Goal: Transaction & Acquisition: Purchase product/service

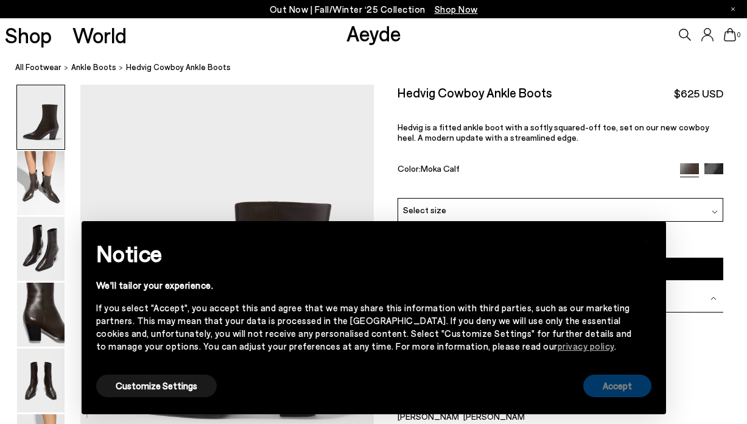
click at [601, 391] on button "Accept" at bounding box center [617, 385] width 68 height 23
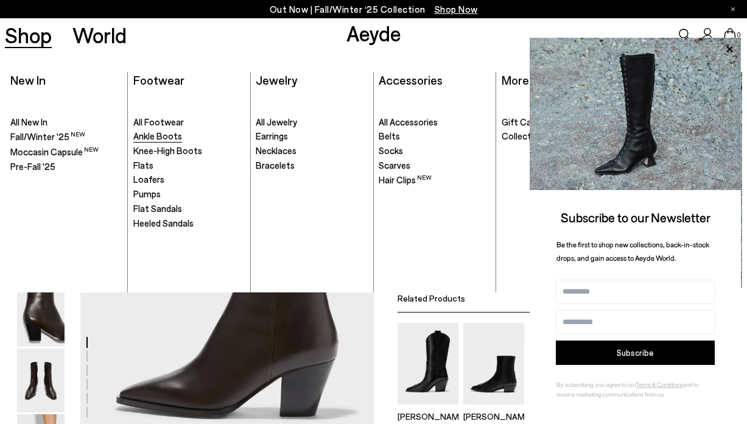
click at [147, 135] on span "Ankle Boots" at bounding box center [157, 135] width 49 height 11
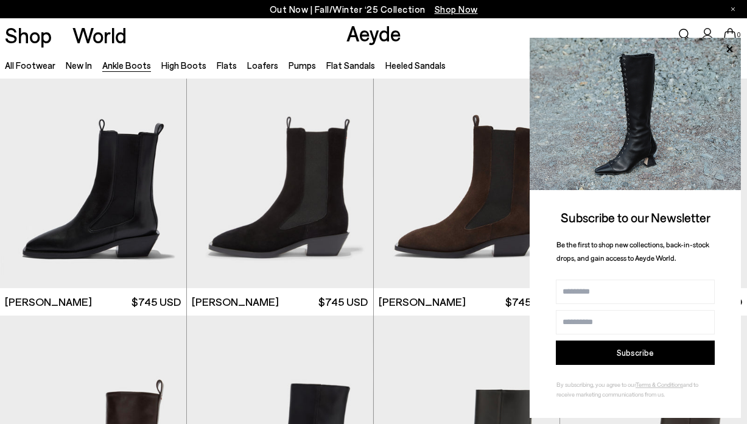
scroll to position [3163, 0]
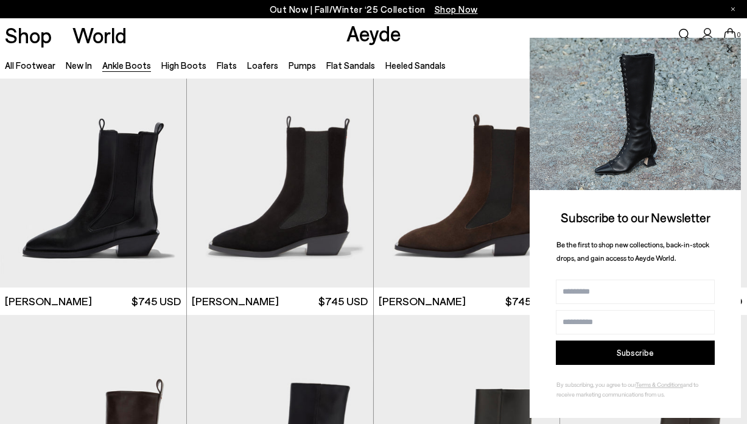
click at [727, 46] on icon at bounding box center [729, 49] width 6 height 6
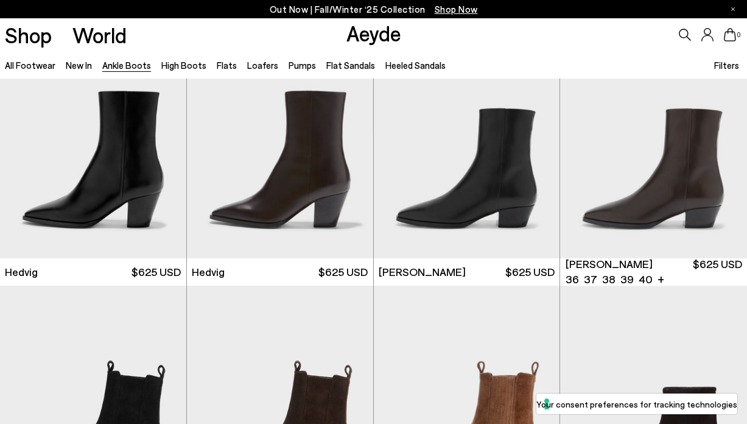
scroll to position [345, 0]
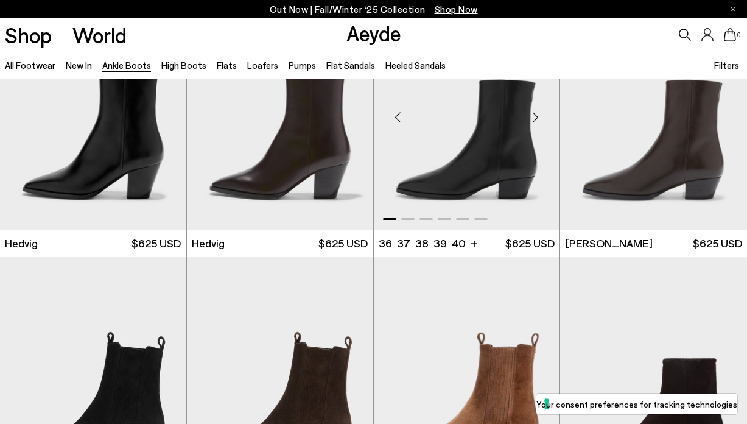
click at [490, 141] on img "1 / 6" at bounding box center [467, 112] width 186 height 234
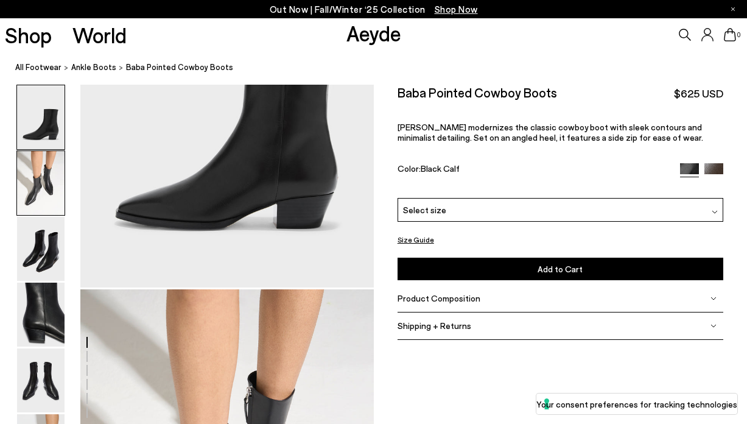
click at [44, 172] on img at bounding box center [40, 183] width 47 height 64
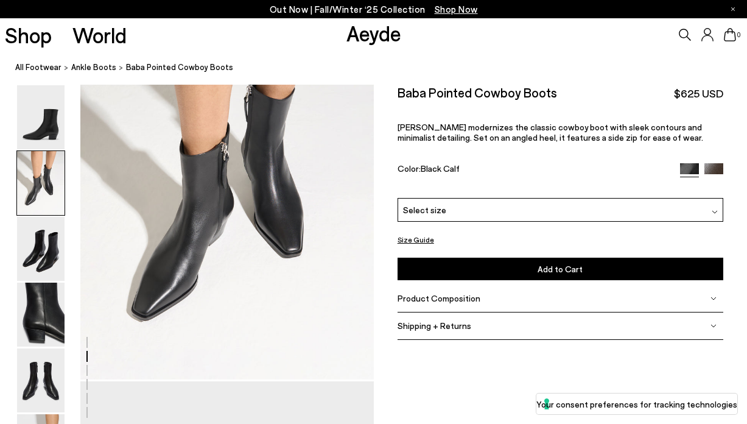
scroll to position [490, 0]
